Goal: Task Accomplishment & Management: Complete application form

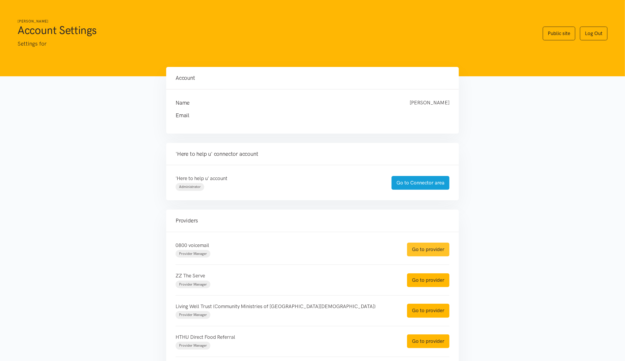
drag, startPoint x: 422, startPoint y: 251, endPoint x: 371, endPoint y: 251, distance: 50.6
click at [422, 251] on link "Go to provider" at bounding box center [428, 250] width 42 height 14
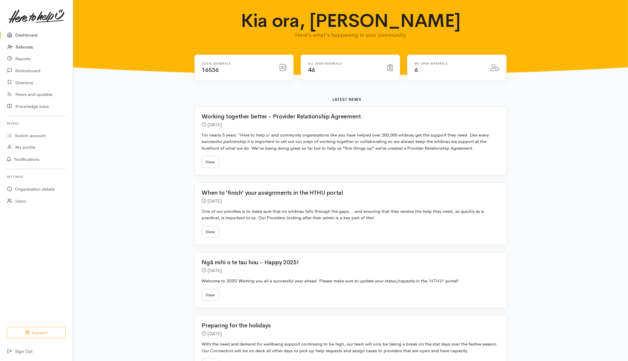
click at [20, 46] on link "Referrals" at bounding box center [36, 47] width 73 height 12
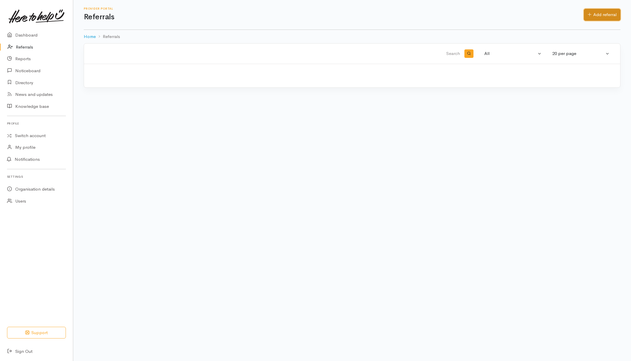
click at [600, 14] on link "Add referral" at bounding box center [602, 15] width 37 height 12
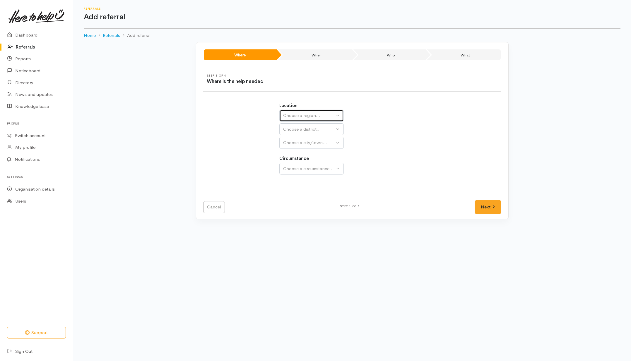
click at [306, 116] on div "Choose a region..." at bounding box center [309, 115] width 52 height 7
click at [294, 150] on span "Waikato" at bounding box center [310, 152] width 46 height 7
select select "3"
select select
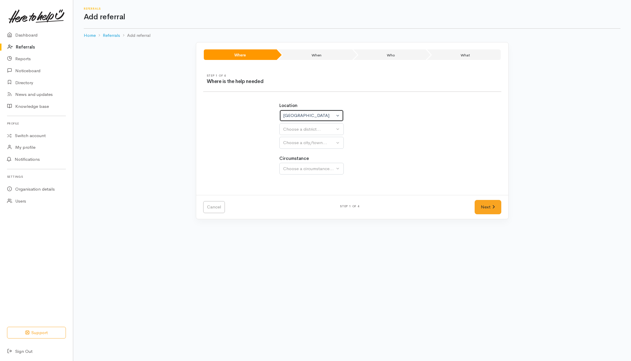
select select
click at [299, 134] on button "Choose a district..." at bounding box center [326, 130] width 95 height 12
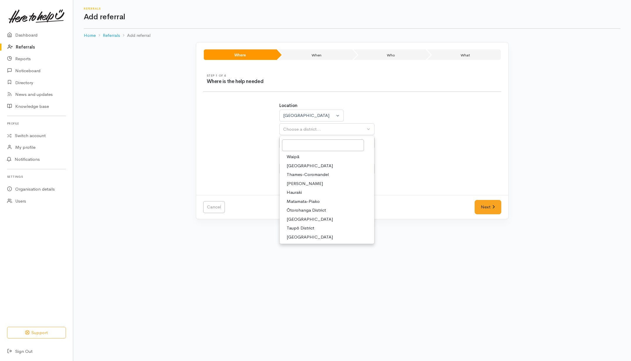
click at [292, 186] on span "Hamilton" at bounding box center [305, 184] width 36 height 7
select select "4"
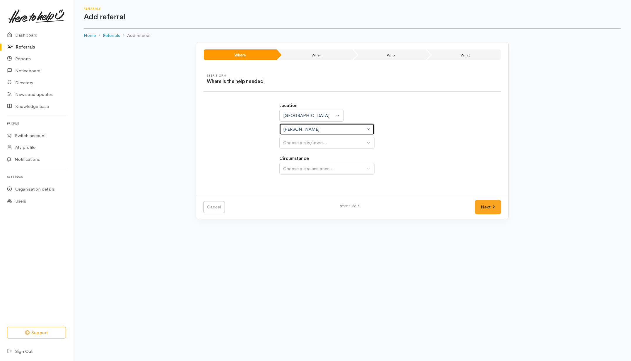
select select
click at [299, 145] on div "Choose a city/town..." at bounding box center [324, 143] width 82 height 7
click at [294, 176] on div "Hamilton" at bounding box center [326, 163] width 95 height 28
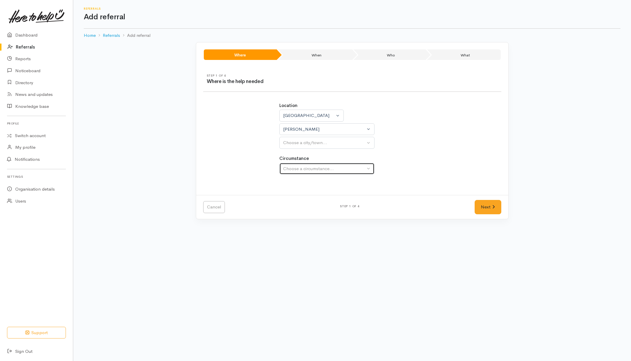
click at [296, 167] on div "Choose a circumstance..." at bounding box center [324, 169] width 82 height 7
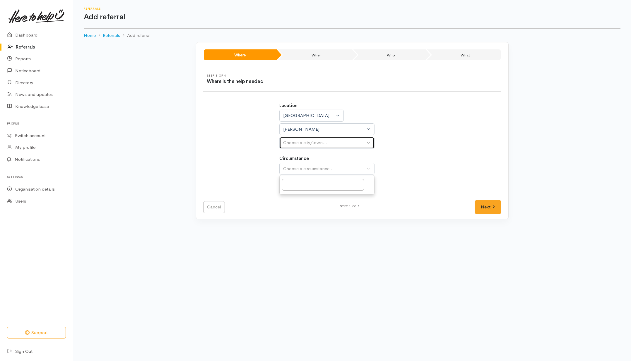
click at [299, 143] on div "Choose a city/town..." at bounding box center [324, 143] width 82 height 7
click at [291, 171] on span "Hamilton" at bounding box center [305, 170] width 36 height 7
select select "1"
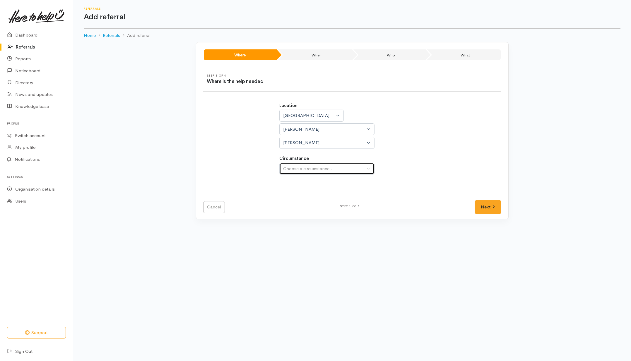
click at [293, 165] on button "Choose a circumstance..." at bounding box center [326, 169] width 95 height 12
click at [302, 168] on div "Choose a circumstance..." at bounding box center [324, 169] width 82 height 7
drag, startPoint x: 295, startPoint y: 198, endPoint x: 363, endPoint y: 200, distance: 68.5
click at [295, 198] on span "Community" at bounding box center [298, 196] width 22 height 7
select select "2"
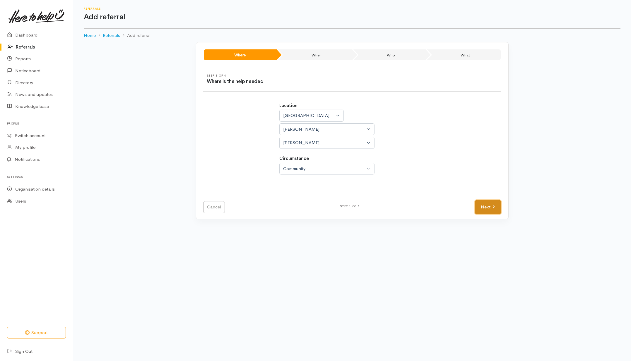
click at [494, 214] on link "Next" at bounding box center [487, 207] width 26 height 14
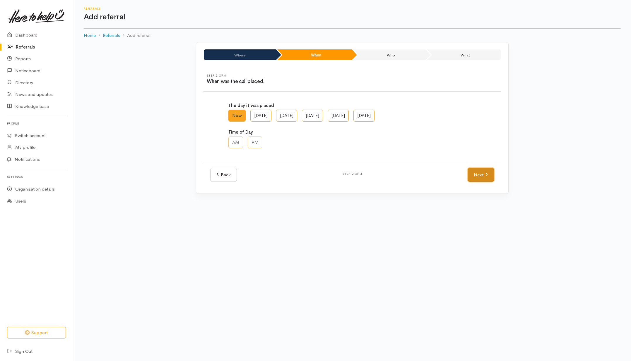
click at [478, 175] on link "Next" at bounding box center [480, 175] width 26 height 14
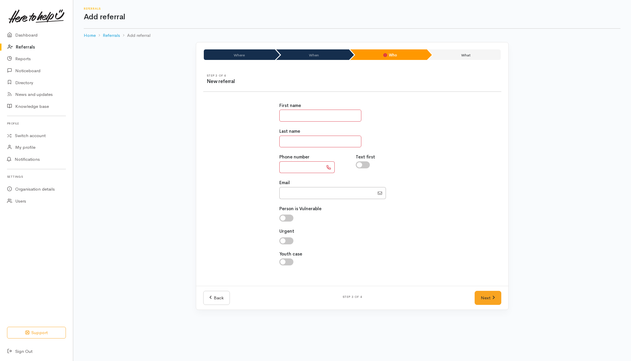
click at [298, 170] on input "text" at bounding box center [301, 168] width 44 height 12
type input "**********"
click at [312, 116] on input "text" at bounding box center [320, 116] width 82 height 12
type input "*******"
type input "*********"
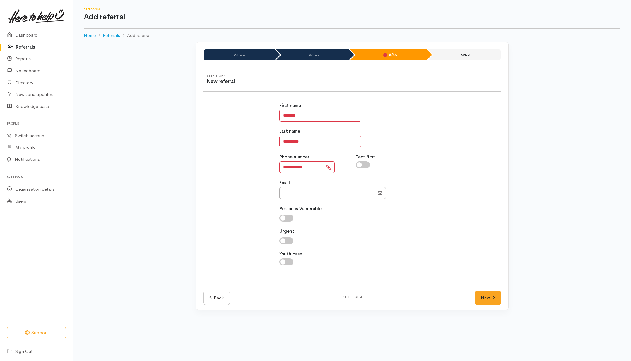
click at [365, 168] on input "checkbox" at bounding box center [363, 165] width 14 height 7
checkbox input "true"
click at [496, 301] on link "Next" at bounding box center [487, 298] width 26 height 14
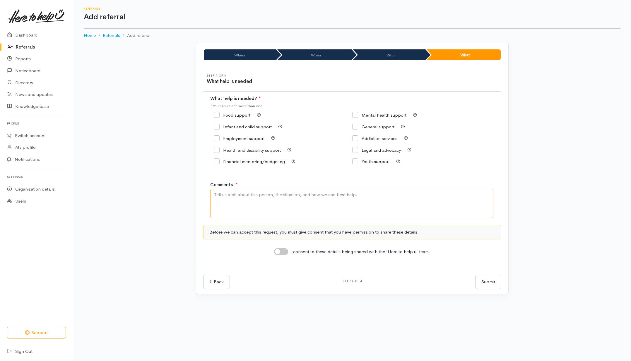
click at [265, 191] on textarea "Comments" at bounding box center [351, 203] width 283 height 29
type textarea "I have my decline letter. please call me for support"
click at [238, 116] on input "Food support" at bounding box center [232, 115] width 37 height 4
checkbox input "true"
click at [284, 252] on input "I consent to these details being shared with the 'Here to help u' team." at bounding box center [281, 251] width 14 height 7
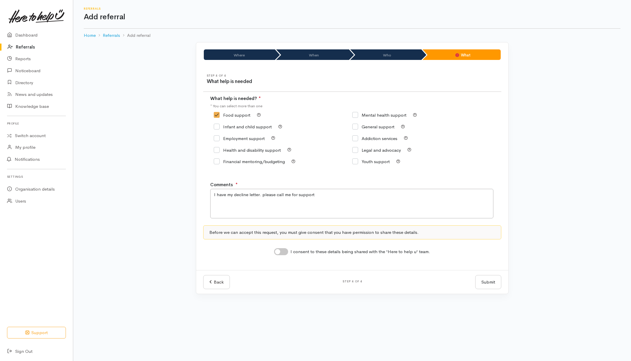
checkbox input "true"
click at [482, 283] on button "Submit" at bounding box center [488, 282] width 26 height 14
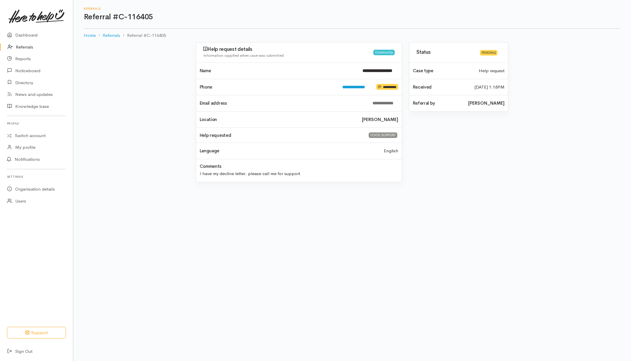
drag, startPoint x: 21, startPoint y: 43, endPoint x: 26, endPoint y: 46, distance: 5.6
click at [21, 43] on link "Referrals" at bounding box center [36, 47] width 73 height 12
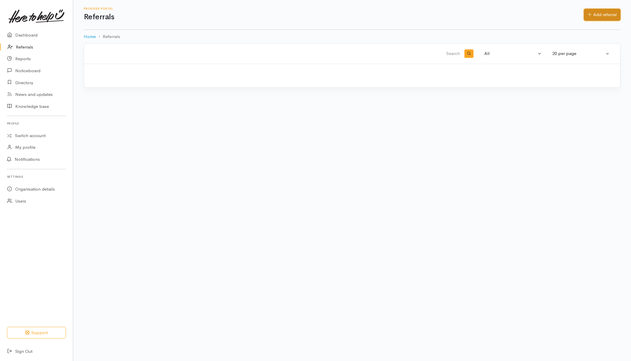
click at [593, 15] on link "Add referral" at bounding box center [602, 15] width 37 height 12
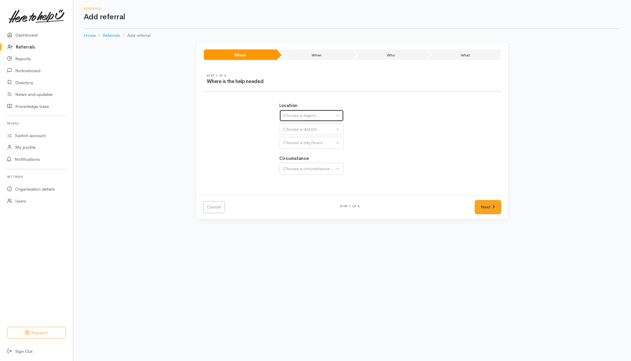
click at [314, 113] on div "Choose a region..." at bounding box center [309, 115] width 52 height 7
click at [293, 152] on span "Waikato" at bounding box center [310, 152] width 46 height 7
select select "3"
select select
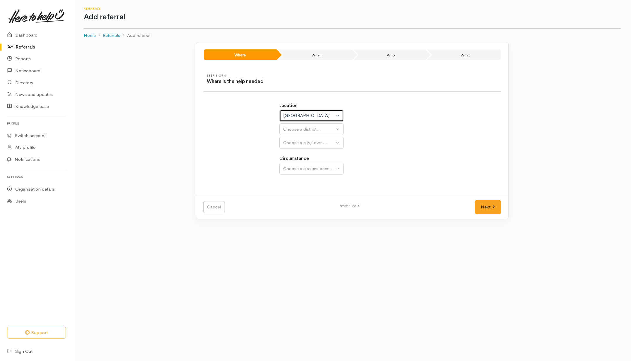
select select
click at [299, 129] on div "Choose a district..." at bounding box center [324, 129] width 82 height 7
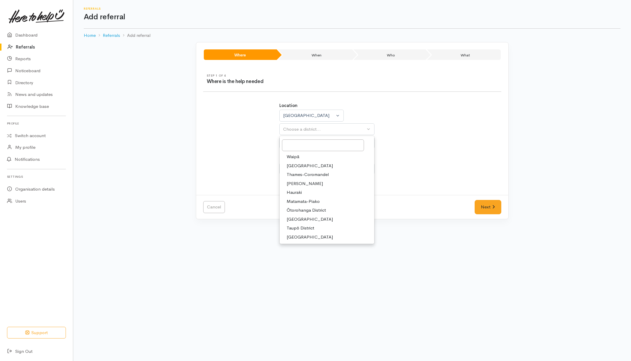
click at [297, 220] on span "South Waikato District" at bounding box center [310, 219] width 46 height 7
select select "11"
select select
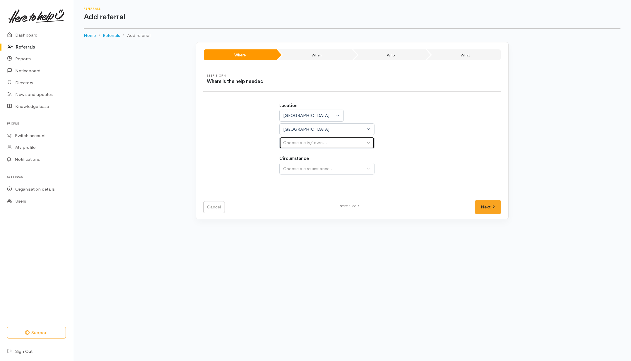
click at [301, 140] on div "Choose a city/town..." at bounding box center [324, 143] width 82 height 7
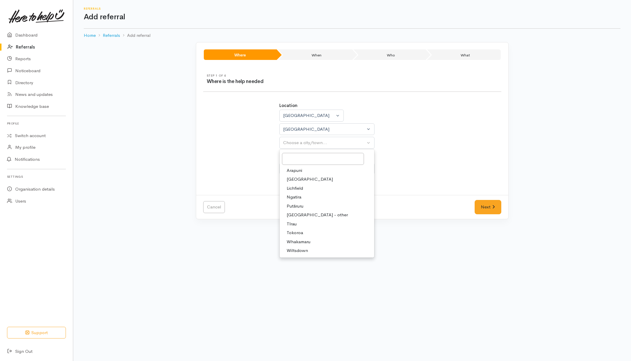
click at [290, 231] on span "Tokoroa" at bounding box center [295, 233] width 16 height 7
select select "3"
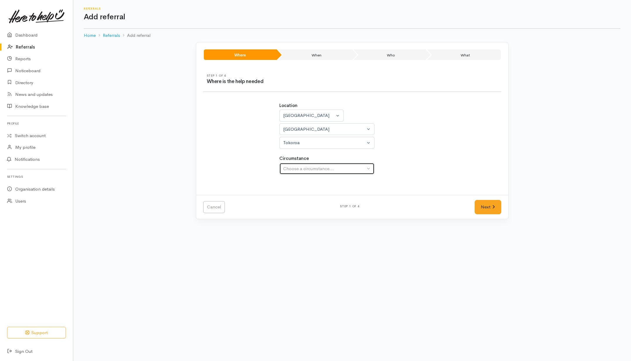
click at [309, 172] on div "Choose a circumstance..." at bounding box center [324, 169] width 82 height 7
click at [301, 200] on span "Community" at bounding box center [298, 196] width 22 height 7
select select "2"
drag, startPoint x: 484, startPoint y: 211, endPoint x: 479, endPoint y: 211, distance: 4.7
click at [484, 210] on link "Next" at bounding box center [487, 207] width 26 height 14
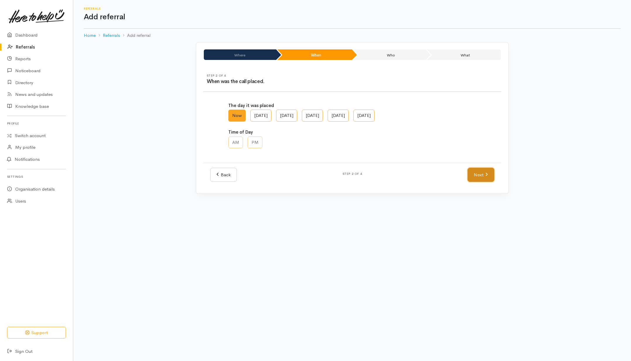
click at [480, 175] on link "Next" at bounding box center [480, 175] width 26 height 14
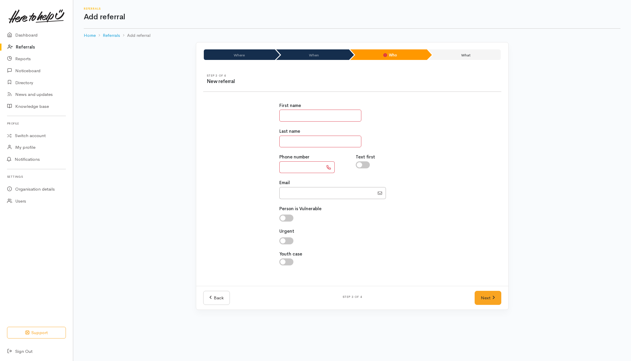
click at [315, 113] on input "text" at bounding box center [320, 116] width 82 height 12
type input "*****"
type input "***"
click at [290, 166] on input "text" at bounding box center [301, 168] width 44 height 12
type input "**********"
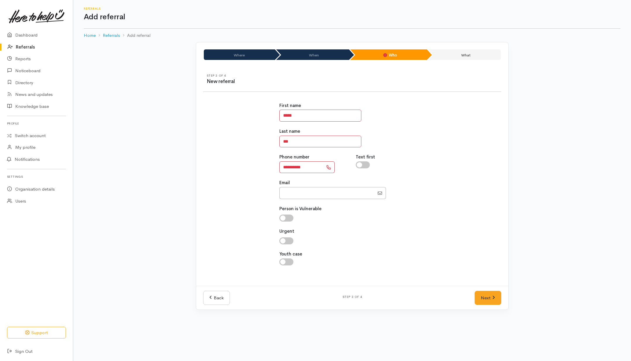
drag, startPoint x: 420, startPoint y: 150, endPoint x: 370, endPoint y: 166, distance: 52.4
click at [419, 150] on div "**********" at bounding box center [352, 187] width 152 height 184
drag, startPoint x: 363, startPoint y: 165, endPoint x: 383, endPoint y: 198, distance: 38.6
click at [364, 164] on input "checkbox" at bounding box center [363, 165] width 14 height 7
checkbox input "true"
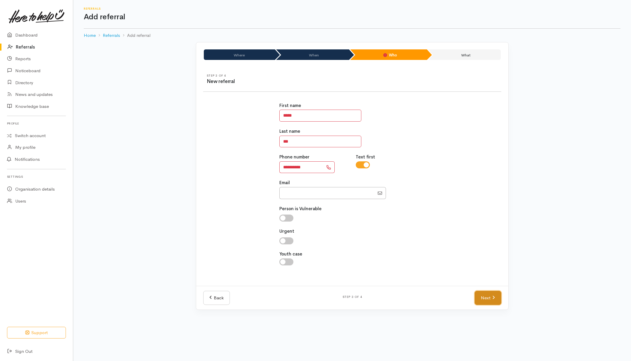
click at [484, 302] on link "Next" at bounding box center [487, 298] width 26 height 14
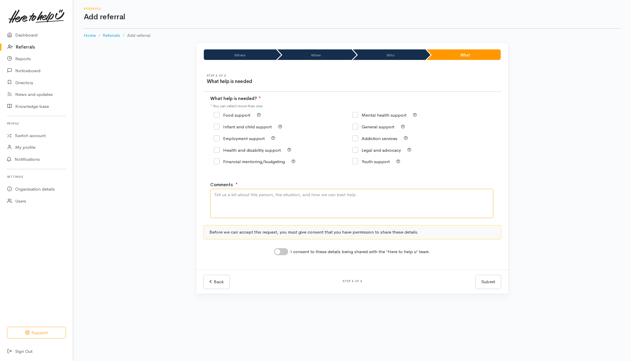
click at [341, 211] on textarea "Comments" at bounding box center [351, 203] width 283 height 29
type textarea "Need kai, 2 adults and 3 daughters"
click at [242, 114] on input "Food support" at bounding box center [232, 115] width 37 height 4
checkbox input "true"
click at [282, 254] on input "I consent to these details being shared with the 'Here to help u' team." at bounding box center [281, 251] width 14 height 7
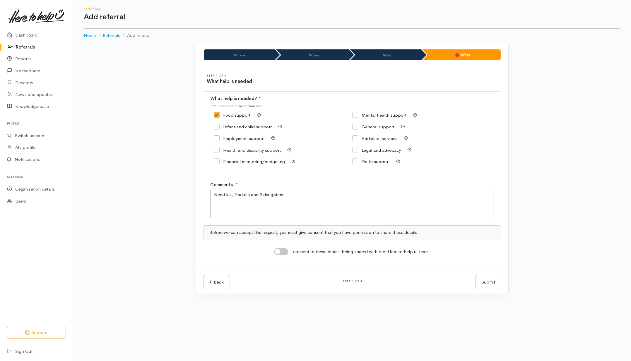
checkbox input "true"
click at [490, 282] on button "Submit" at bounding box center [488, 282] width 26 height 14
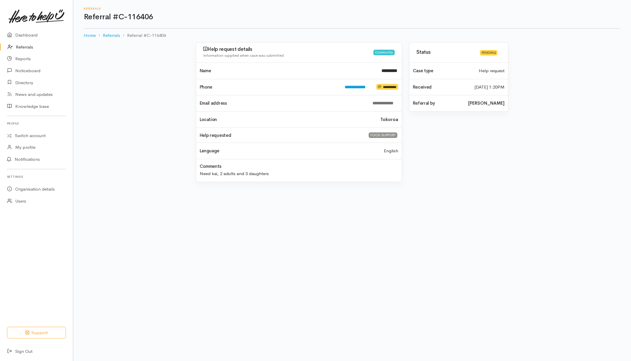
click at [22, 46] on link "Referrals" at bounding box center [36, 47] width 73 height 12
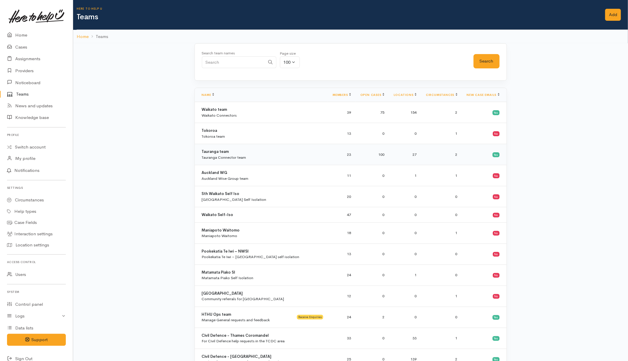
click at [230, 152] on div "Tauranga team Tauranga Connector team" at bounding box center [224, 154] width 44 height 11
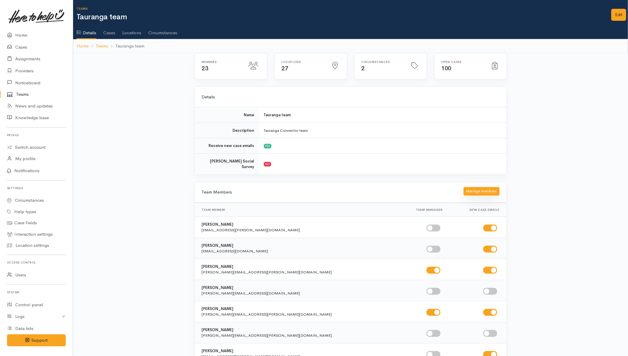
click at [476, 187] on button "Manage members" at bounding box center [482, 191] width 36 height 8
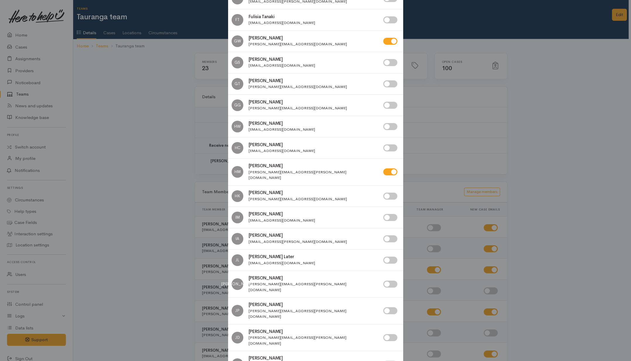
scroll to position [878, 0]
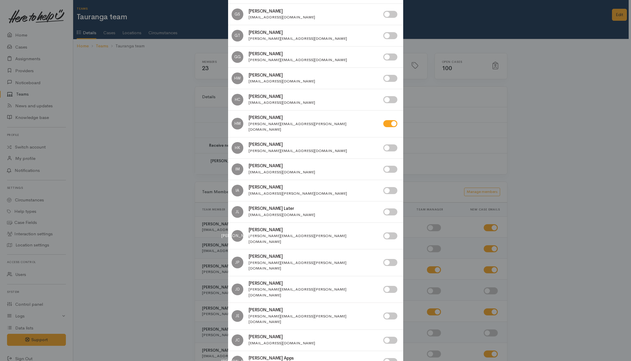
click at [391, 145] on input "checkbox" at bounding box center [390, 148] width 14 height 7
click at [385, 145] on input "checkbox" at bounding box center [390, 148] width 14 height 7
checkbox input "false"
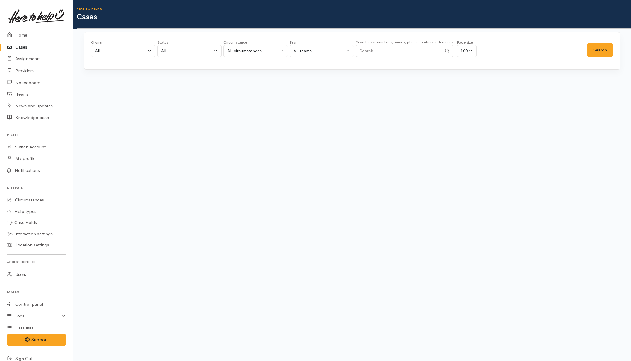
click at [395, 54] on input "Search" at bounding box center [399, 51] width 86 height 12
click at [594, 54] on button "Search" at bounding box center [600, 50] width 26 height 14
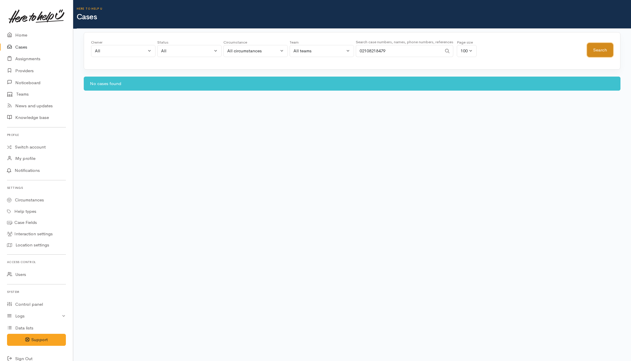
click at [594, 54] on button "Search" at bounding box center [600, 50] width 26 height 14
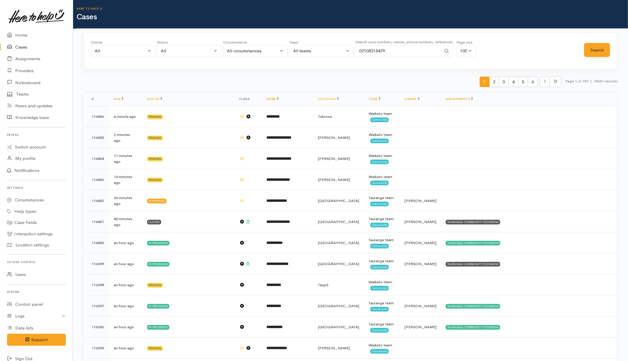
drag, startPoint x: 405, startPoint y: 52, endPoint x: 314, endPoint y: 54, distance: 91.0
click at [314, 54] on div "Owner All My cases 2Alice1 Faye Davies ('Here to help u') Aandrea Murray ('Here…" at bounding box center [337, 50] width 493 height 21
paste input "64211496502."
drag, startPoint x: 364, startPoint y: 50, endPoint x: 355, endPoint y: 52, distance: 9.8
click at [355, 52] on div "Owner All My cases 2Alice1 Faye Davies ('Here to help u') Aandrea Murray ('Here…" at bounding box center [337, 50] width 493 height 21
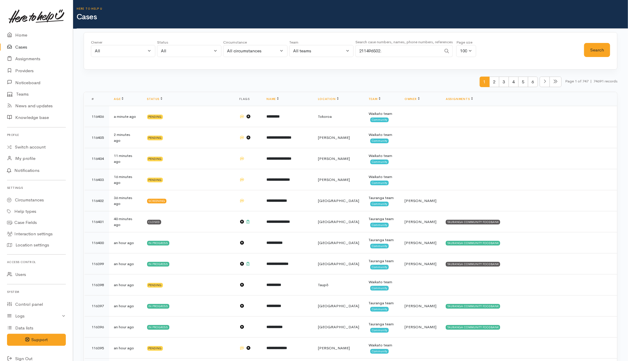
click at [397, 52] on input "211496502." at bounding box center [399, 51] width 86 height 12
click at [594, 46] on button "Search" at bounding box center [597, 50] width 26 height 14
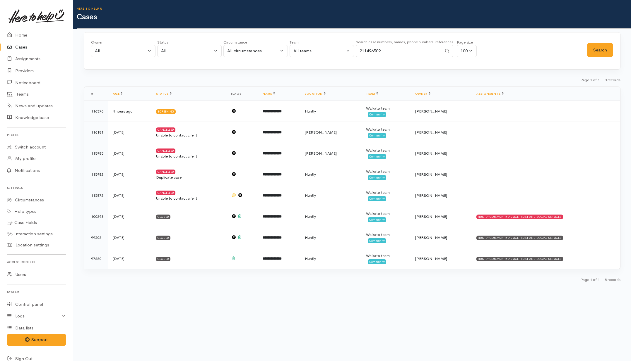
drag, startPoint x: 373, startPoint y: 53, endPoint x: 311, endPoint y: 54, distance: 62.3
click at [311, 54] on div "Owner All My cases 2Alice1 Faye Davies ('Here to help u') Aandrea Murray ('Here…" at bounding box center [339, 50] width 496 height 21
paste input "20 4129 5895"
click at [369, 51] on input "20 4129 5895" at bounding box center [399, 51] width 86 height 12
click at [368, 51] on input "20 4129 5895" at bounding box center [399, 51] width 86 height 12
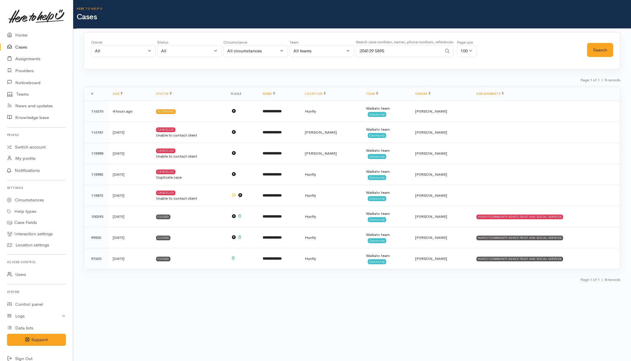
click at [378, 52] on input "204129 5895" at bounding box center [399, 51] width 86 height 12
type input "2041295895"
drag, startPoint x: 602, startPoint y: 49, endPoint x: 599, endPoint y: 48, distance: 2.9
click at [602, 49] on button "Search" at bounding box center [600, 50] width 26 height 14
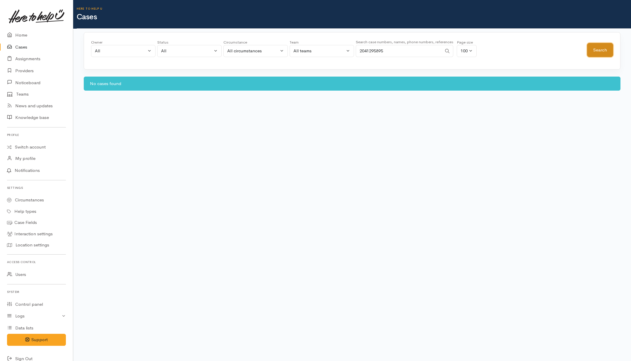
click at [596, 46] on button "Search" at bounding box center [600, 50] width 26 height 14
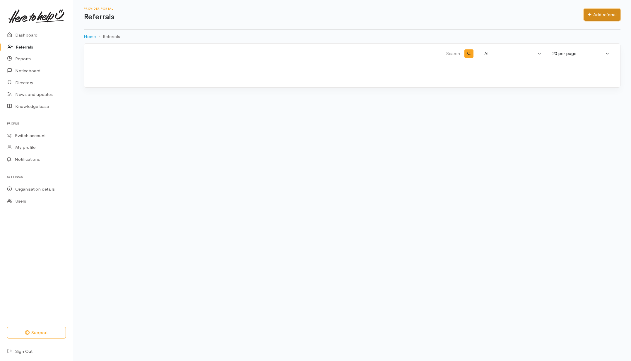
click at [596, 14] on link "Add referral" at bounding box center [602, 15] width 37 height 12
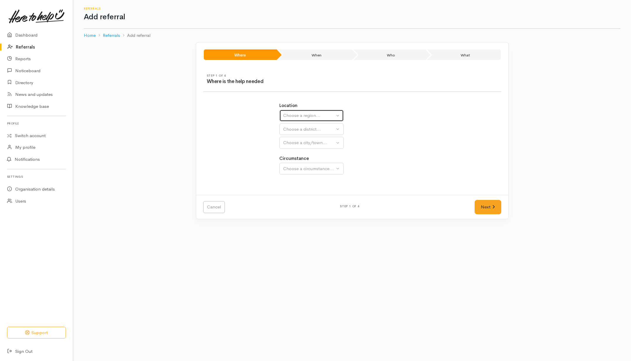
click at [318, 116] on div "Choose a region..." at bounding box center [309, 115] width 52 height 7
click at [300, 155] on span "Waikato" at bounding box center [310, 152] width 46 height 7
select select "3"
select select
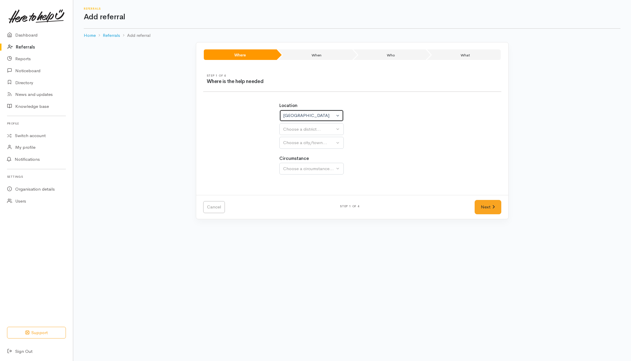
select select
drag, startPoint x: 299, startPoint y: 152, endPoint x: 305, endPoint y: 125, distance: 28.1
click at [305, 125] on button "Choose a district..." at bounding box center [326, 130] width 95 height 12
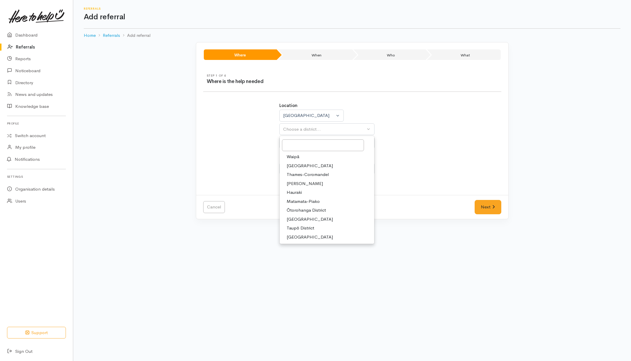
click at [290, 183] on span "[PERSON_NAME]" at bounding box center [305, 184] width 36 height 7
select select "4"
select select
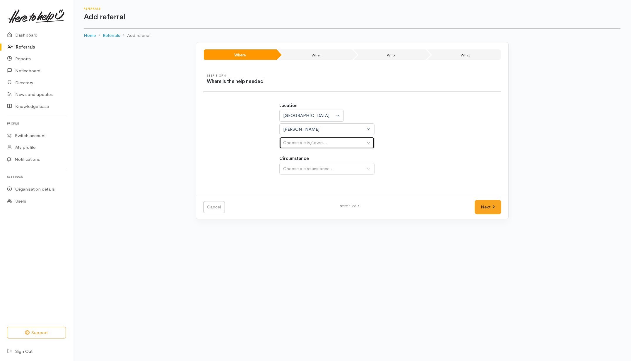
click at [305, 148] on button "Choose a city/town..." at bounding box center [326, 143] width 95 height 12
click at [297, 173] on span "[PERSON_NAME]" at bounding box center [305, 170] width 36 height 7
select select "1"
click at [299, 167] on div "Choose a circumstance..." at bounding box center [324, 169] width 82 height 7
click at [290, 200] on span "Community" at bounding box center [298, 196] width 22 height 7
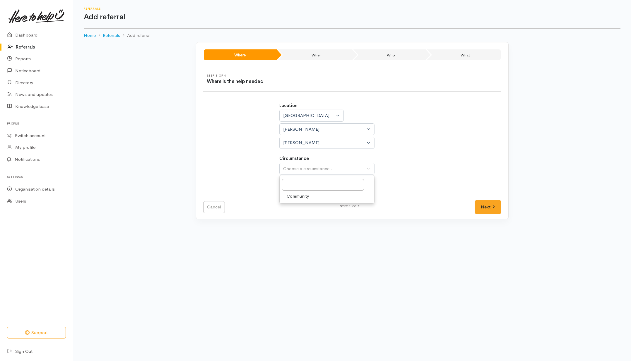
select select "2"
click at [491, 211] on link "Next" at bounding box center [487, 207] width 26 height 14
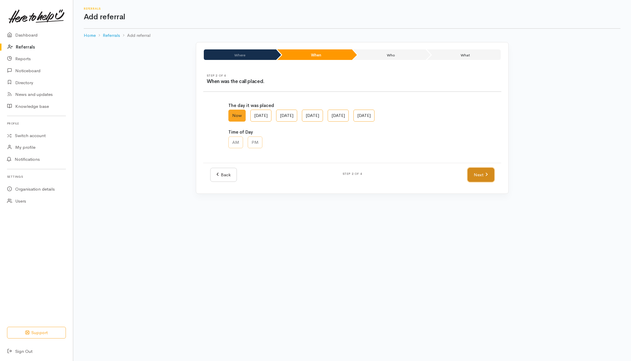
click at [482, 176] on link "Next" at bounding box center [480, 175] width 26 height 14
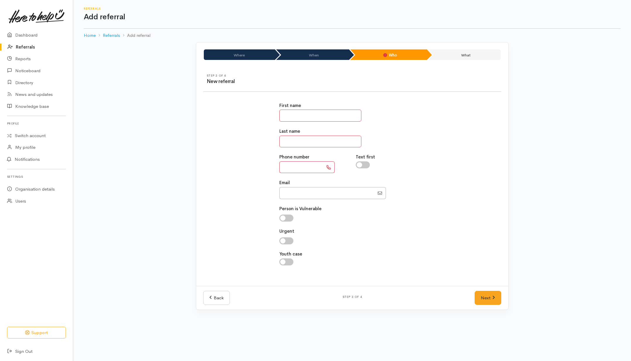
click at [295, 119] on input "text" at bounding box center [320, 116] width 82 height 12
type input "**"
type input "****"
type input "**********"
drag, startPoint x: 366, startPoint y: 167, endPoint x: 394, endPoint y: 210, distance: 51.1
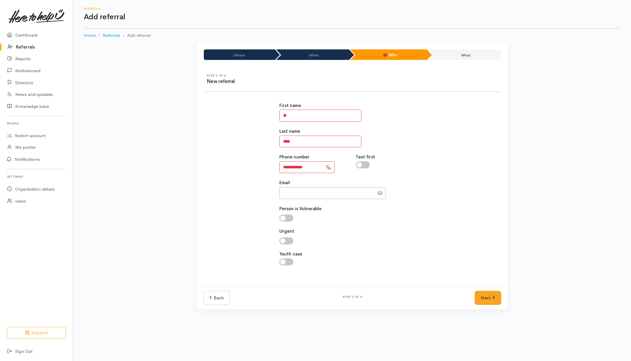
click at [369, 167] on input "checkbox" at bounding box center [363, 165] width 14 height 7
checkbox input "true"
click at [486, 300] on link "Next" at bounding box center [487, 298] width 26 height 14
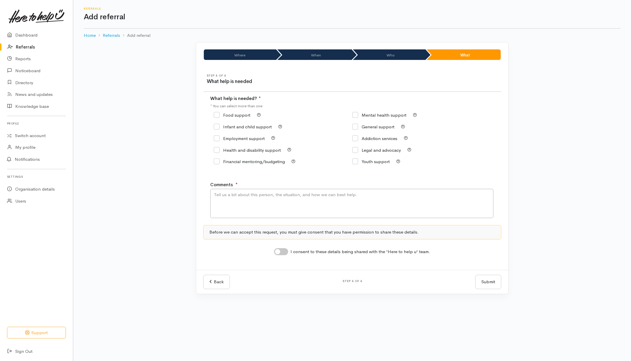
click at [233, 113] on input "Food support" at bounding box center [232, 115] width 37 height 4
checkbox input "true"
drag, startPoint x: 255, startPoint y: 215, endPoint x: 262, endPoint y: 212, distance: 8.0
click at [260, 214] on textarea "Comments" at bounding box center [351, 203] width 283 height 29
type textarea "Need kai"
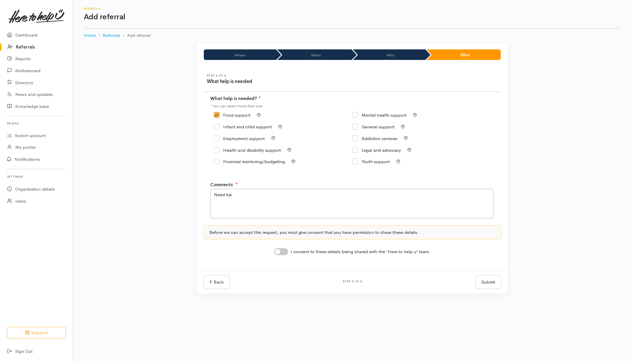
click at [282, 251] on input "I consent to these details being shared with the 'Here to help u' team." at bounding box center [281, 251] width 14 height 7
checkbox input "true"
click at [487, 285] on button "Submit" at bounding box center [488, 282] width 26 height 14
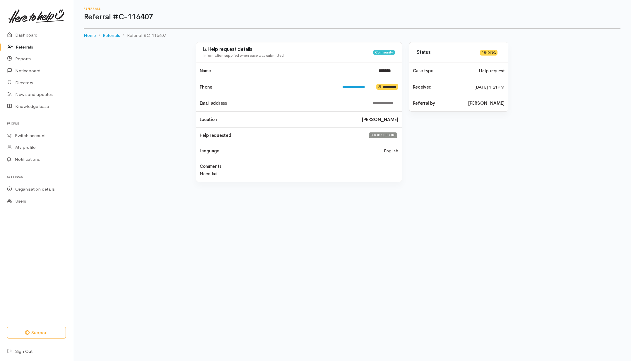
drag, startPoint x: 19, startPoint y: 49, endPoint x: 25, endPoint y: 49, distance: 6.4
click at [19, 49] on link "Referrals" at bounding box center [36, 47] width 73 height 12
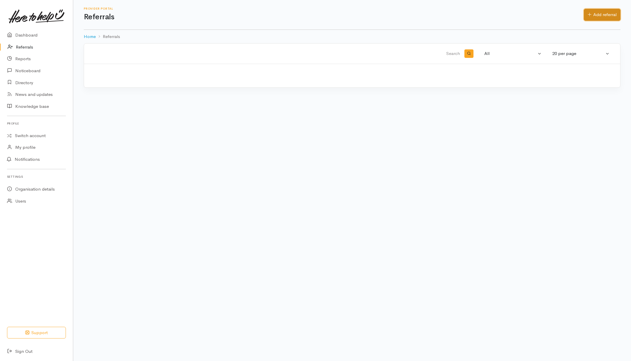
click at [602, 9] on link "Add referral" at bounding box center [602, 15] width 37 height 12
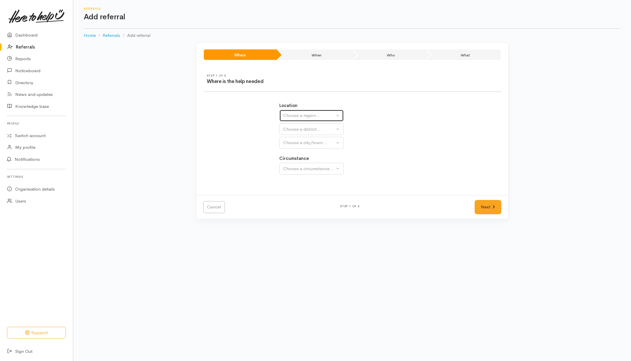
click at [316, 121] on button "Choose a region..." at bounding box center [311, 116] width 64 height 12
click at [291, 150] on span "[GEOGRAPHIC_DATA]" at bounding box center [310, 152] width 46 height 7
select select "3"
select select
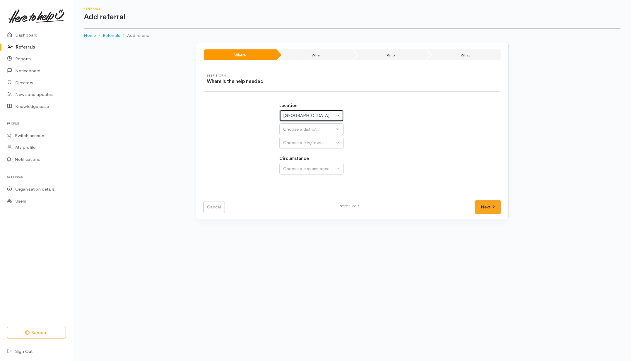
select select
click at [300, 131] on div "Choose a district..." at bounding box center [324, 129] width 82 height 7
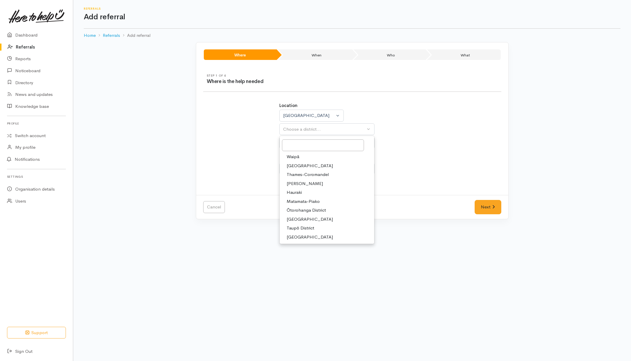
click at [295, 221] on span "[GEOGRAPHIC_DATA]" at bounding box center [310, 219] width 46 height 7
select select "11"
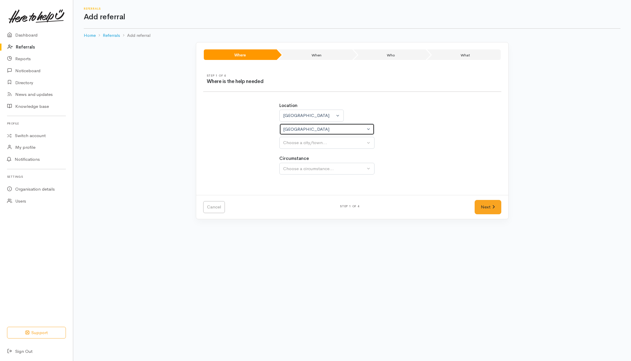
select select
click at [309, 144] on div "Choose a city/town..." at bounding box center [324, 143] width 82 height 7
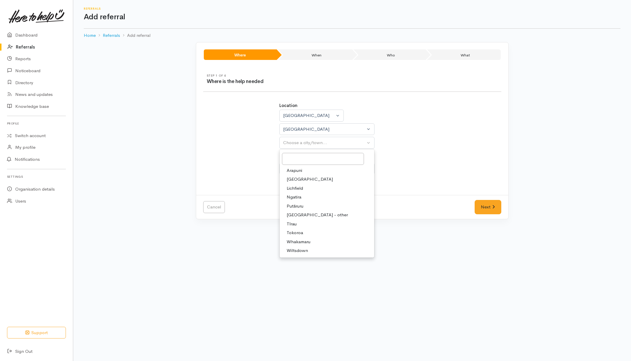
drag, startPoint x: 299, startPoint y: 234, endPoint x: 301, endPoint y: 205, distance: 28.8
click at [301, 205] on ul "Arapuni Hodderville Lichfield [GEOGRAPHIC_DATA] [GEOGRAPHIC_DATA] [GEOGRAPHIC_D…" at bounding box center [326, 210] width 95 height 89
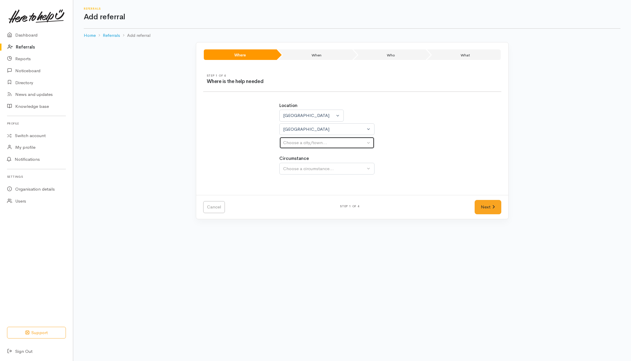
click at [299, 146] on div "Choose a city/town..." at bounding box center [324, 143] width 82 height 7
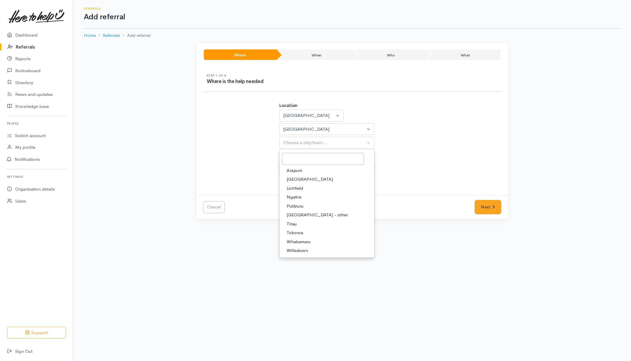
click at [295, 204] on span "Putāruru" at bounding box center [295, 206] width 17 height 7
select select "41"
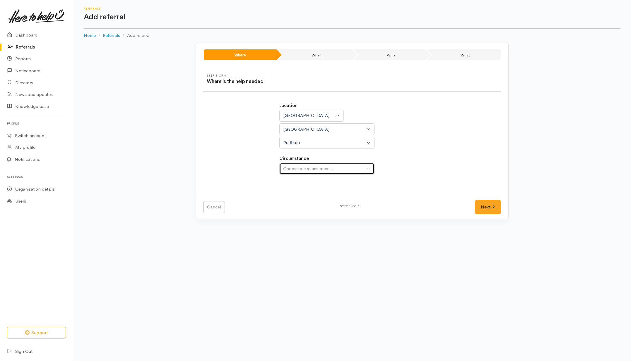
click at [301, 171] on div "Choose a circumstance..." at bounding box center [324, 169] width 82 height 7
drag, startPoint x: 296, startPoint y: 195, endPoint x: 341, endPoint y: 200, distance: 44.7
click at [298, 195] on span "Community" at bounding box center [298, 196] width 22 height 7
select select "2"
click at [485, 213] on link "Next" at bounding box center [487, 207] width 26 height 14
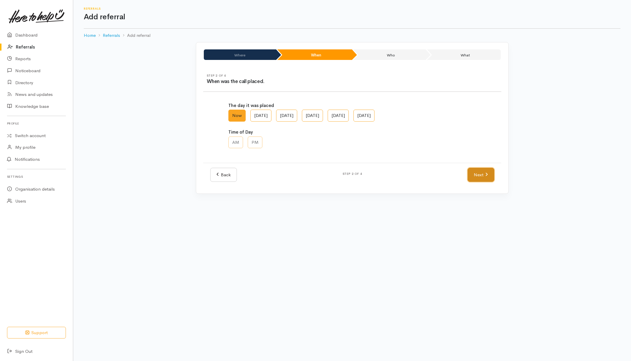
click at [481, 176] on link "Next" at bounding box center [480, 175] width 26 height 14
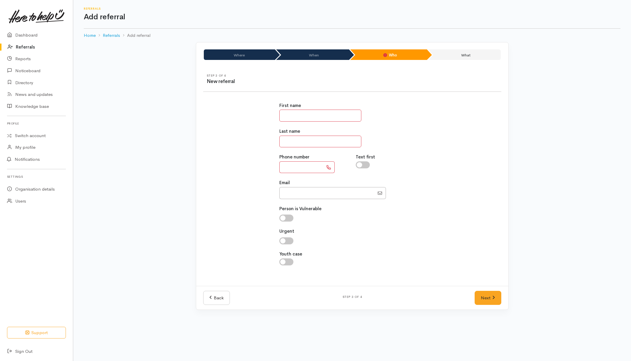
drag, startPoint x: 304, startPoint y: 167, endPoint x: 308, endPoint y: 163, distance: 5.6
click at [304, 167] on input "text" at bounding box center [301, 168] width 44 height 12
type input "**********"
click at [337, 113] on input "text" at bounding box center [320, 116] width 82 height 12
type input "**"
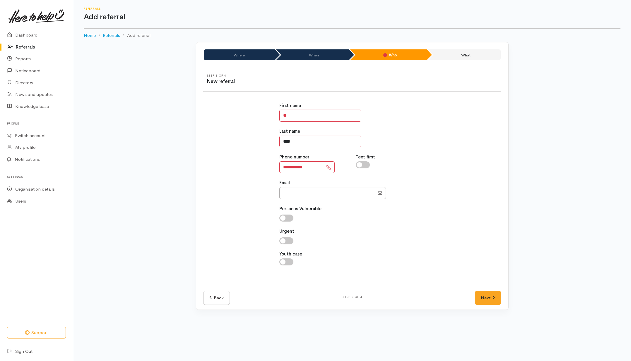
type input "****"
click at [452, 145] on div "**********" at bounding box center [352, 187] width 305 height 184
click at [361, 167] on input "checkbox" at bounding box center [363, 165] width 14 height 7
checkbox input "true"
drag, startPoint x: 487, startPoint y: 301, endPoint x: 459, endPoint y: 293, distance: 28.8
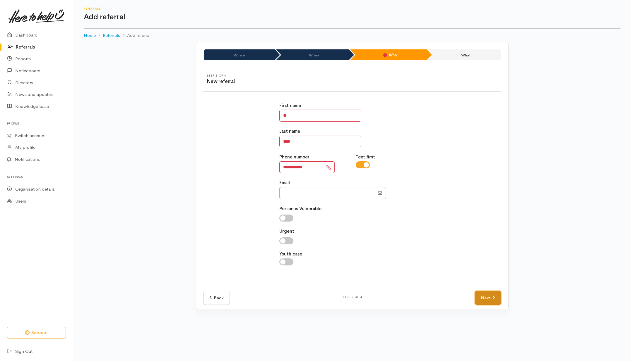
click at [487, 301] on link "Next" at bounding box center [487, 298] width 26 height 14
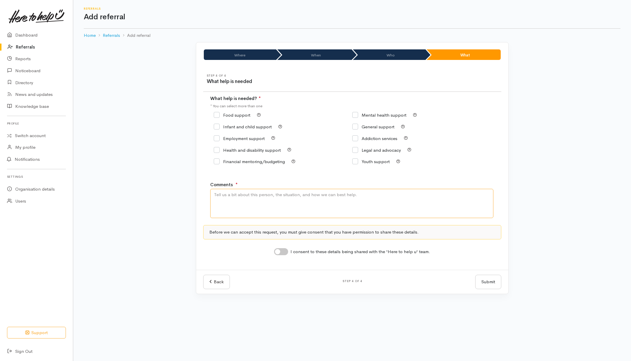
click at [320, 204] on textarea "Comments" at bounding box center [351, 203] width 283 height 29
type textarea "Need kai for myself and my daughters"
click at [236, 116] on input "Food support" at bounding box center [232, 115] width 37 height 4
checkbox input "true"
click at [286, 253] on input "I consent to these details being shared with the 'Here to help u' team." at bounding box center [281, 251] width 14 height 7
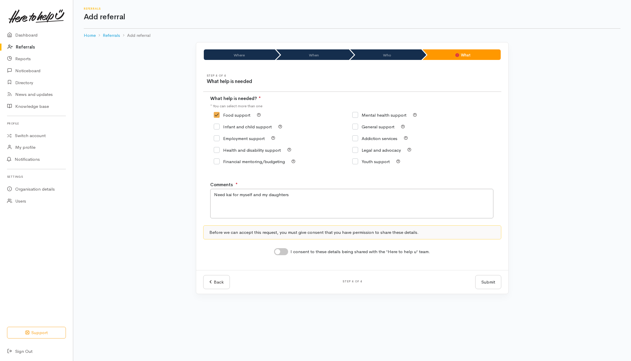
checkbox input "true"
click at [488, 282] on button "Submit" at bounding box center [488, 282] width 26 height 14
